Goal: Information Seeking & Learning: Learn about a topic

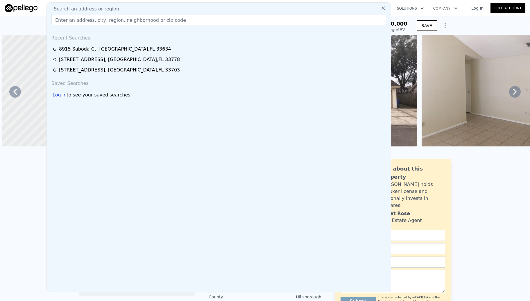
scroll to position [0, 97]
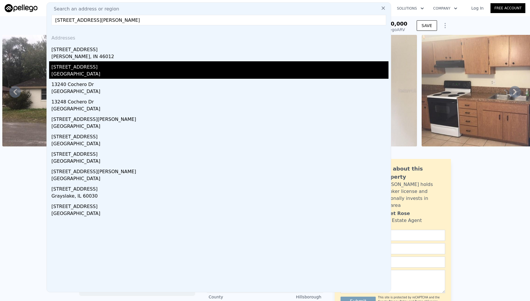
type input "[STREET_ADDRESS][PERSON_NAME]"
click at [75, 71] on div "[GEOGRAPHIC_DATA]" at bounding box center [219, 75] width 337 height 8
type input "3"
type input "1.5"
type input "3"
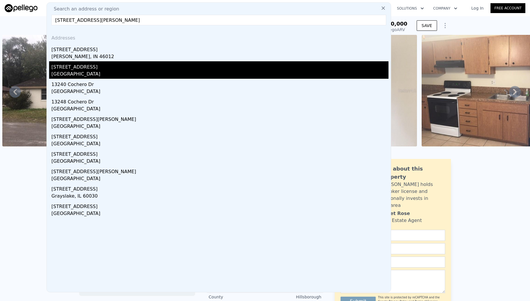
type input "1161"
type input "1726"
type input "6107"
type input "12728"
type input "$ 440,000"
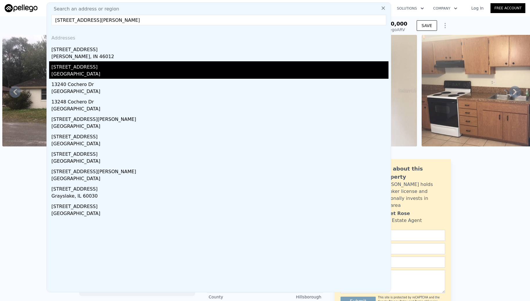
type input "5"
type input "$ 267,011"
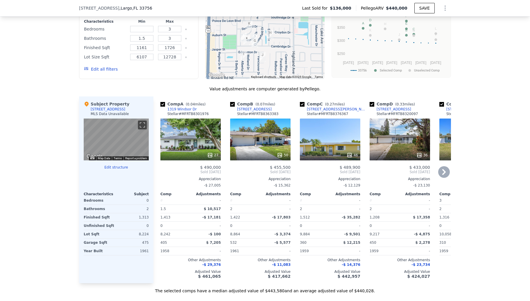
click at [186, 136] on div "27" at bounding box center [190, 139] width 60 height 42
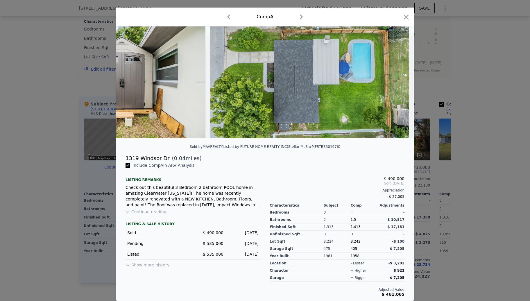
scroll to position [16, 0]
drag, startPoint x: 496, startPoint y: 211, endPoint x: 363, endPoint y: 218, distance: 133.4
click at [496, 210] on div at bounding box center [265, 150] width 530 height 301
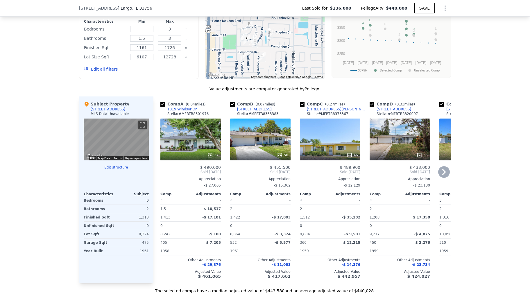
click at [222, 283] on div "Comp A ( 0.04 miles) [STREET_ADDRESS] [PERSON_NAME] # MFRTB8301976 27 $ 490,000…" at bounding box center [301, 189] width 297 height 187
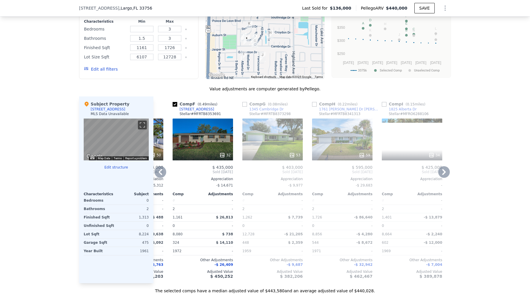
scroll to position [0, 342]
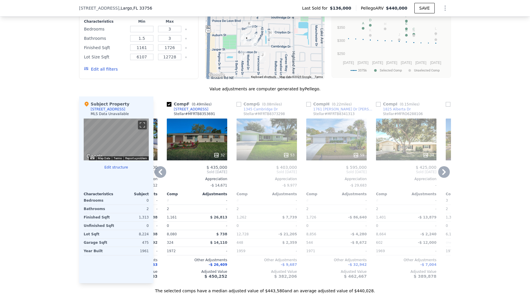
click at [273, 136] on div "53" at bounding box center [266, 139] width 60 height 42
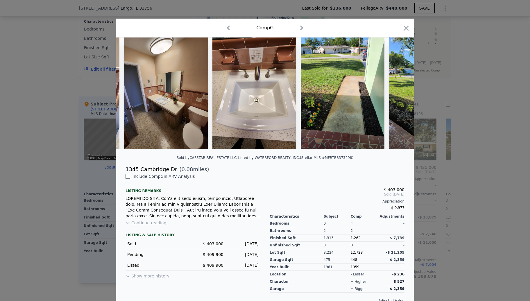
scroll to position [0, 3064]
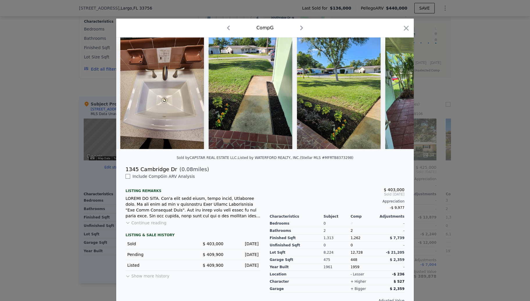
click at [463, 154] on div at bounding box center [265, 150] width 530 height 301
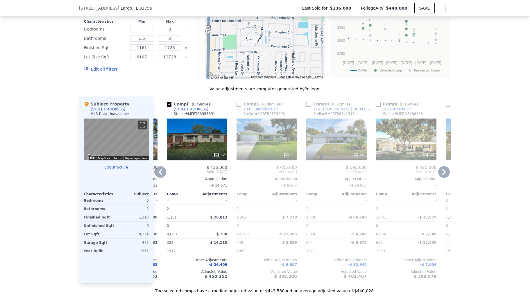
click at [248, 142] on div "53" at bounding box center [266, 139] width 60 height 42
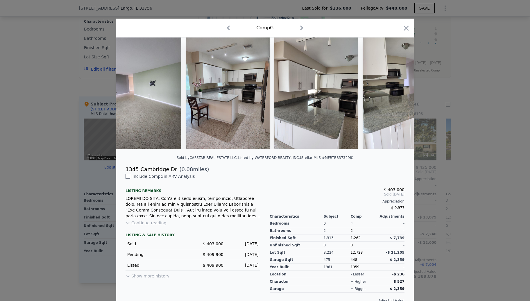
scroll to position [0, 750]
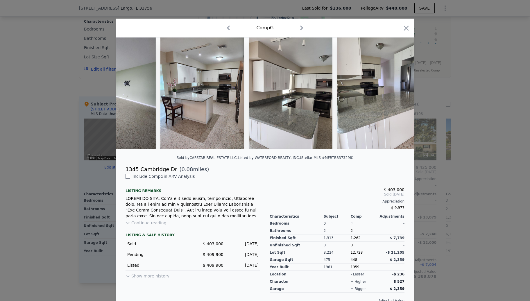
click at [519, 116] on div at bounding box center [265, 150] width 530 height 301
